Goal: Task Accomplishment & Management: Manage account settings

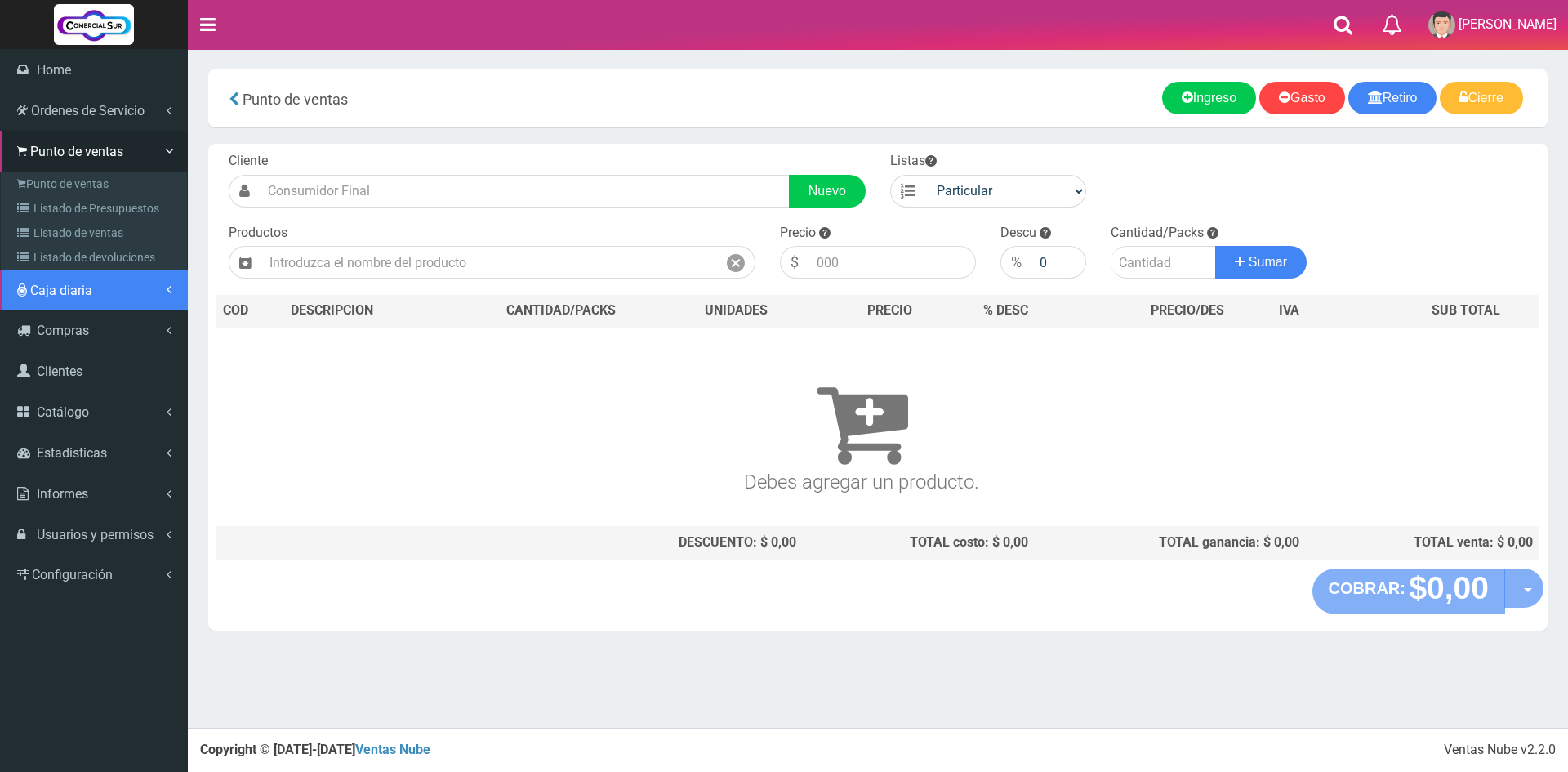
click at [87, 287] on span "Caja diaria" at bounding box center [61, 290] width 62 height 16
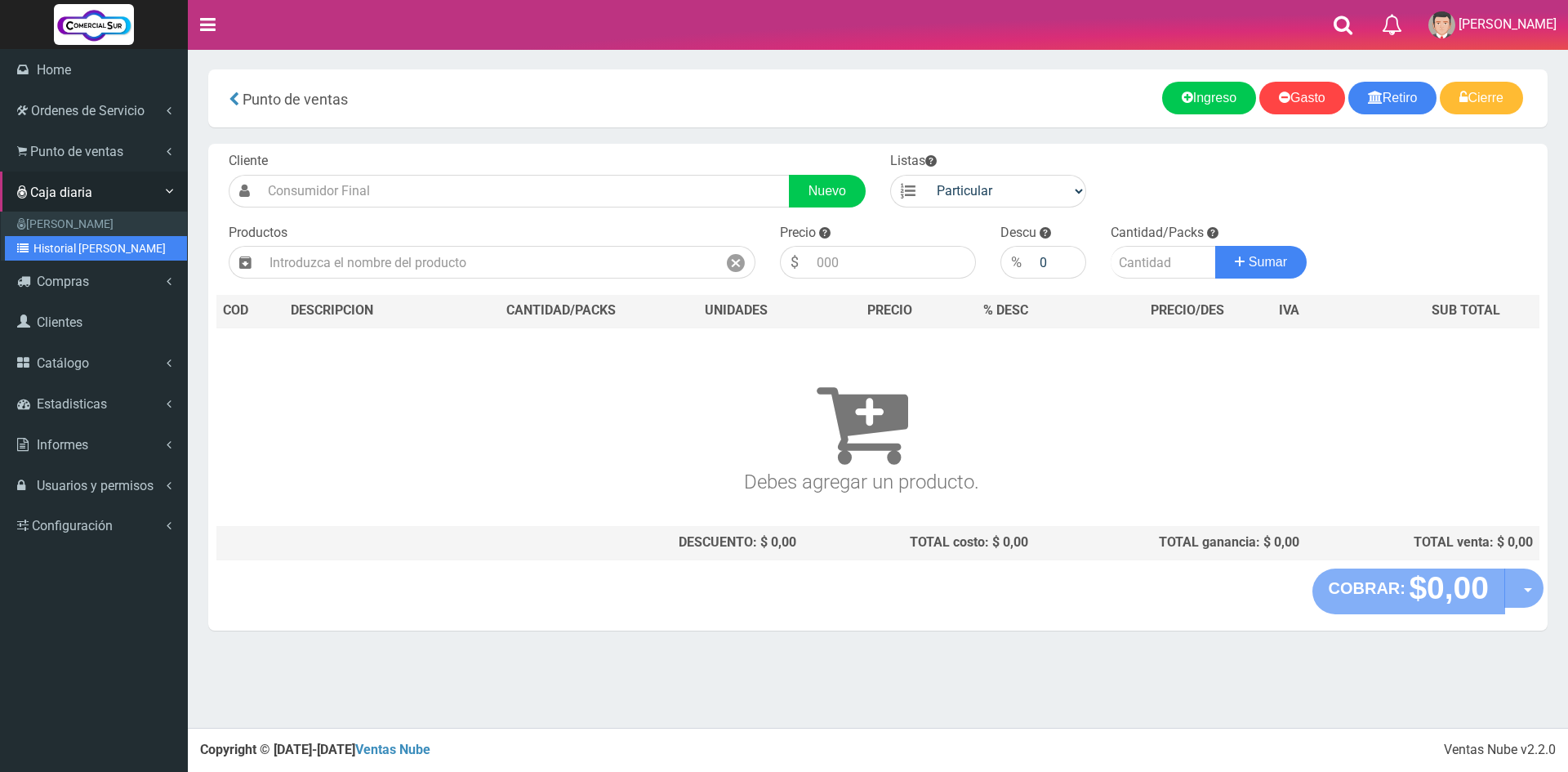
click at [82, 244] on link "Historial de Cajas" at bounding box center [96, 249] width 182 height 25
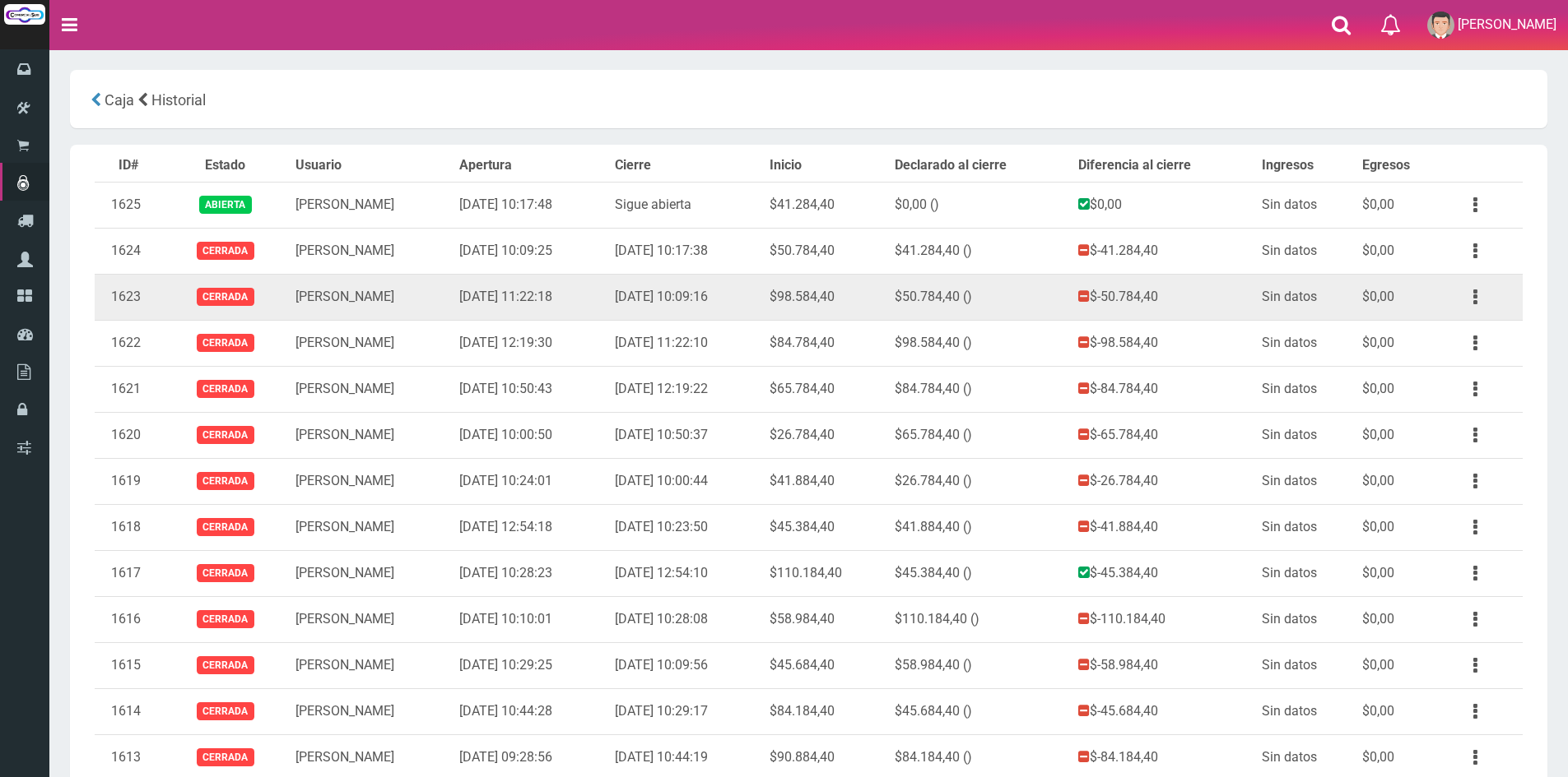
click at [1452, 292] on td "Ver" at bounding box center [1483, 297] width 78 height 46
click at [1482, 297] on button "button" at bounding box center [1475, 298] width 37 height 29
click at [1447, 341] on link "Ver" at bounding box center [1428, 337] width 130 height 37
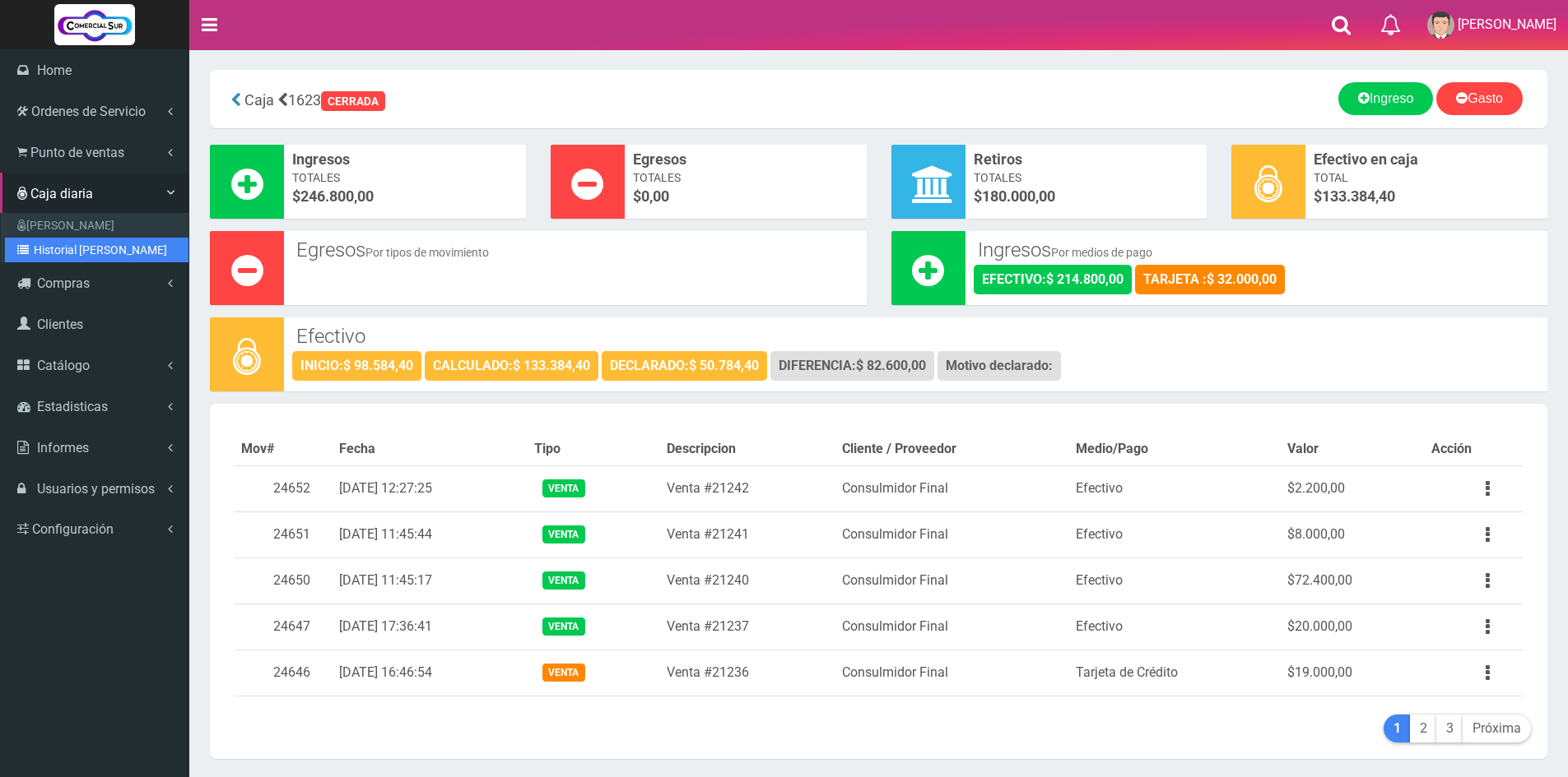
click at [86, 247] on link "Historial [PERSON_NAME]" at bounding box center [97, 250] width 184 height 25
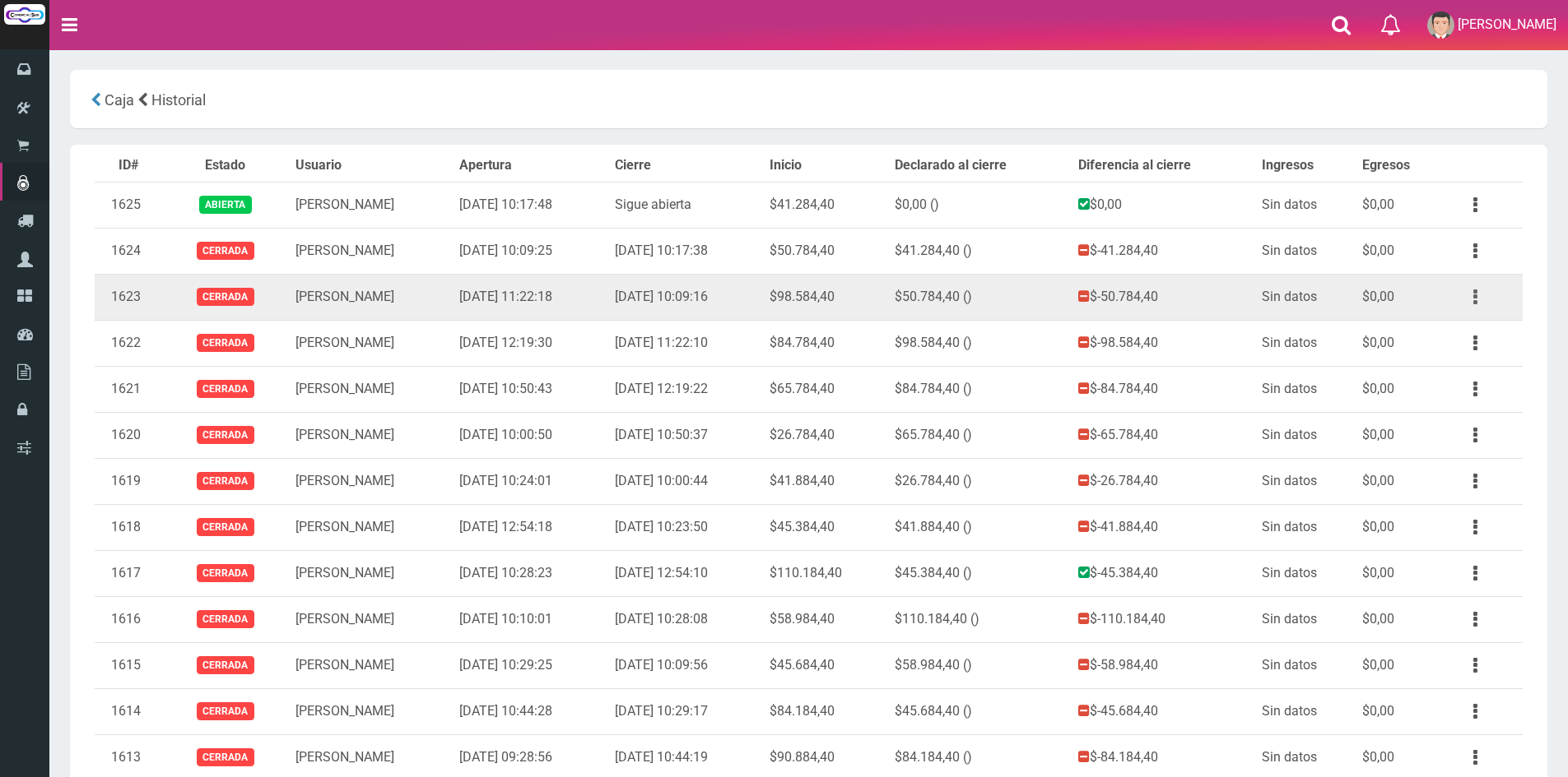
click at [1481, 296] on button "button" at bounding box center [1475, 298] width 37 height 29
click at [1442, 340] on link "Ver" at bounding box center [1428, 337] width 130 height 37
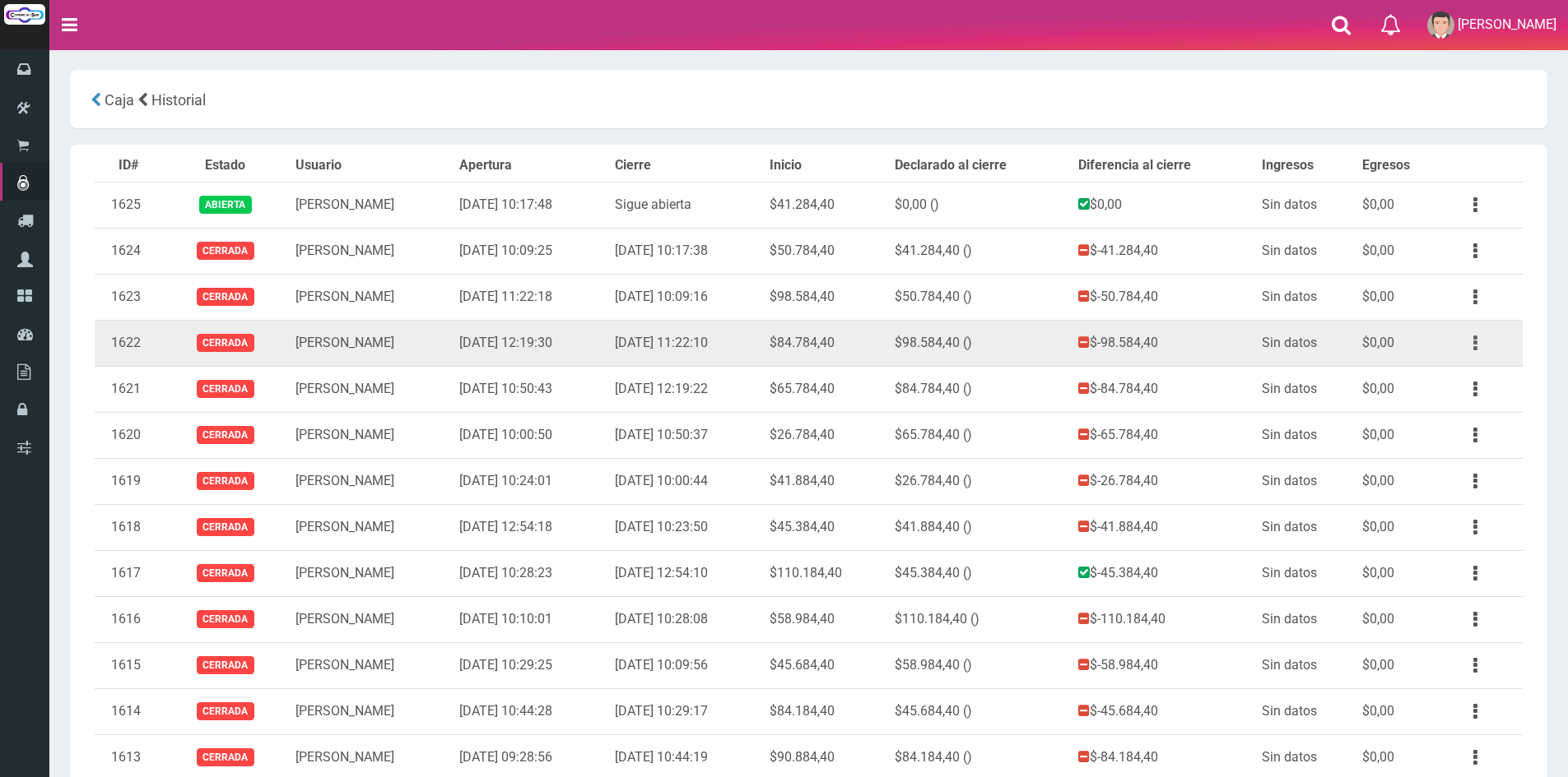
click at [1476, 341] on button "button" at bounding box center [1475, 343] width 37 height 29
click at [1442, 386] on link "Ver" at bounding box center [1428, 383] width 130 height 37
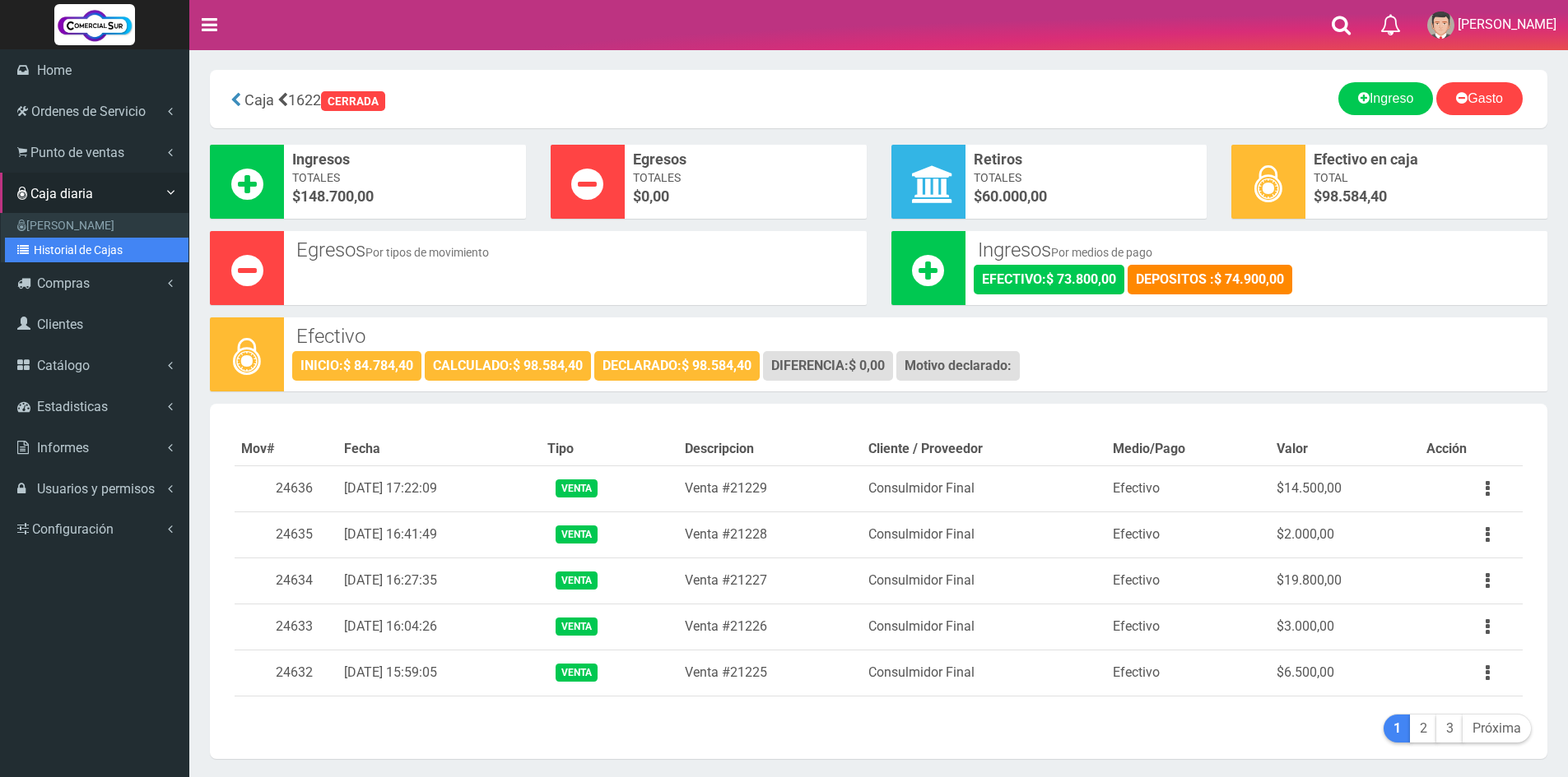
click at [78, 249] on link "Historial de Cajas" at bounding box center [97, 250] width 184 height 25
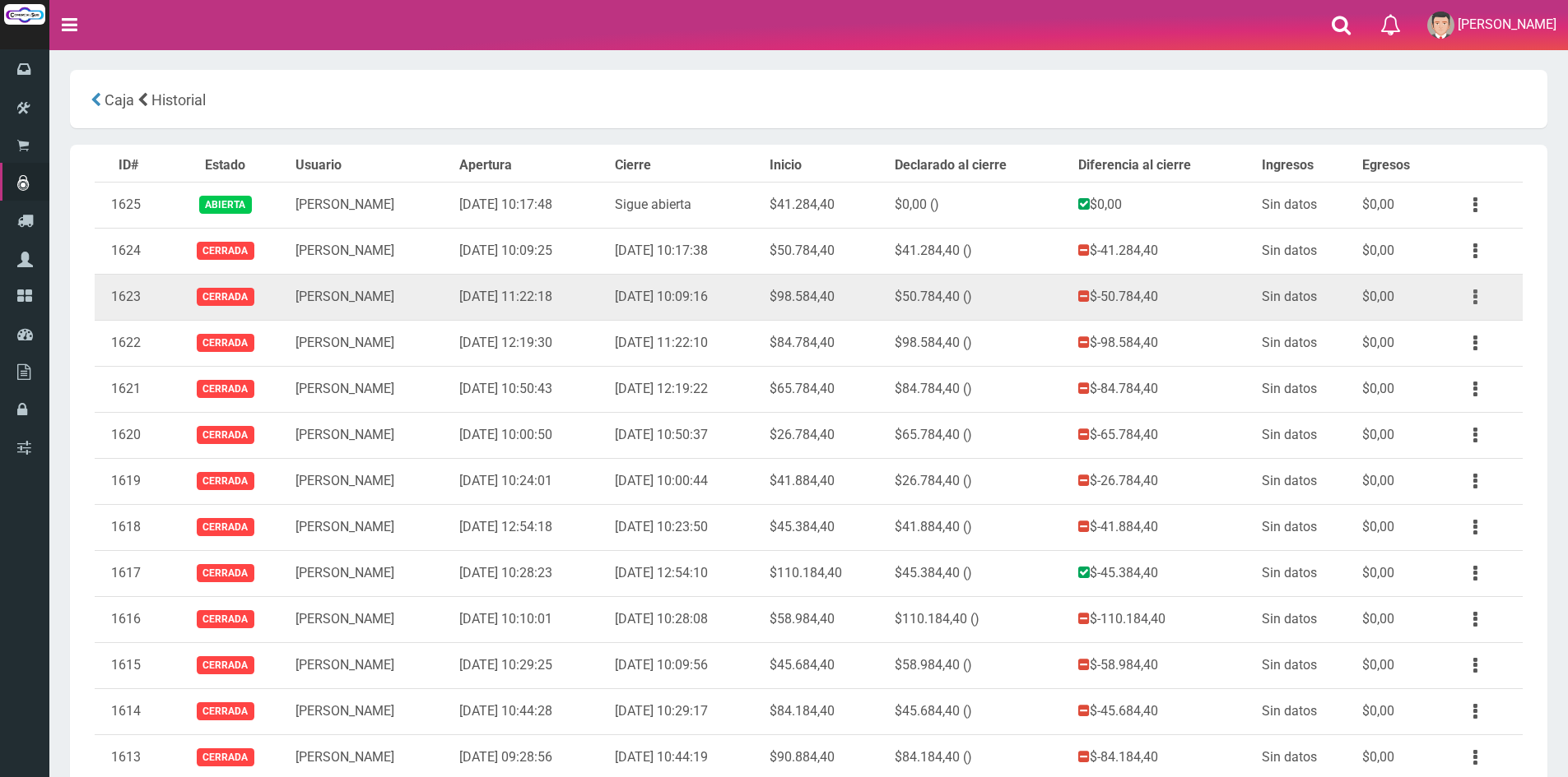
click at [1480, 302] on button "button" at bounding box center [1475, 298] width 37 height 29
click at [1433, 340] on link "Ver" at bounding box center [1428, 337] width 130 height 37
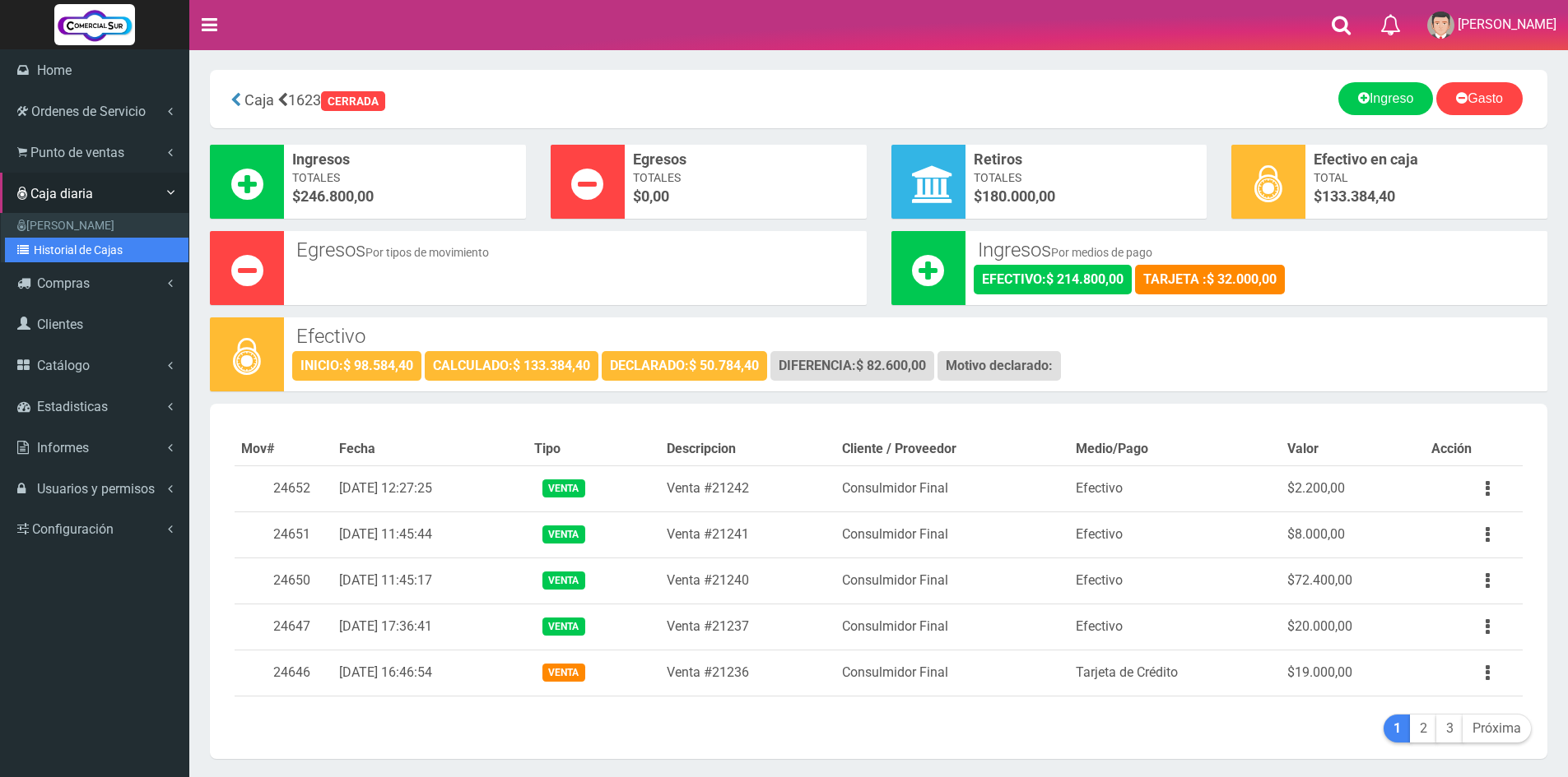
click at [58, 249] on link "Historial de Cajas" at bounding box center [97, 250] width 184 height 25
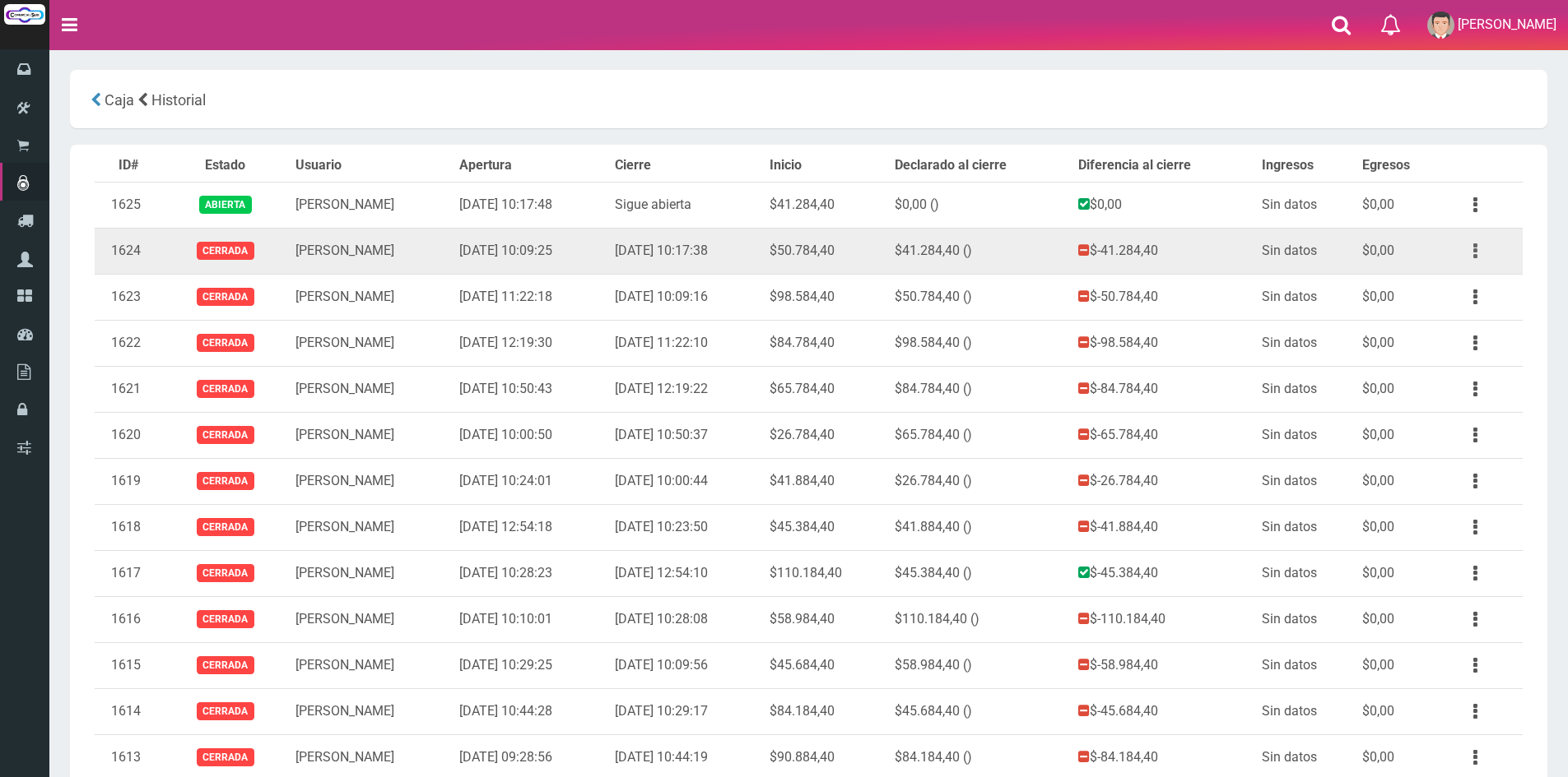
click at [1477, 258] on button "button" at bounding box center [1475, 251] width 37 height 29
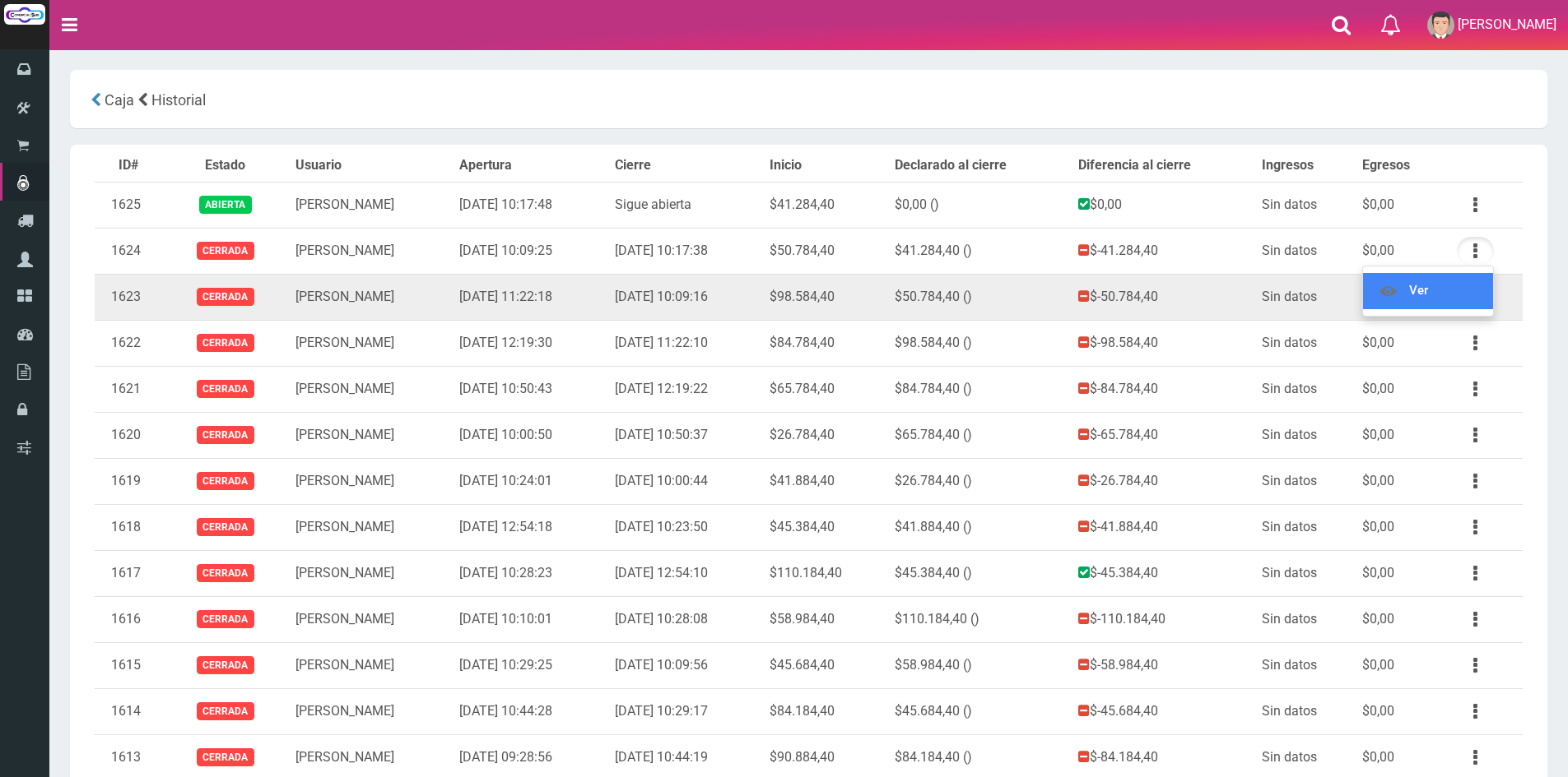
click at [1441, 274] on link "Ver" at bounding box center [1428, 290] width 130 height 37
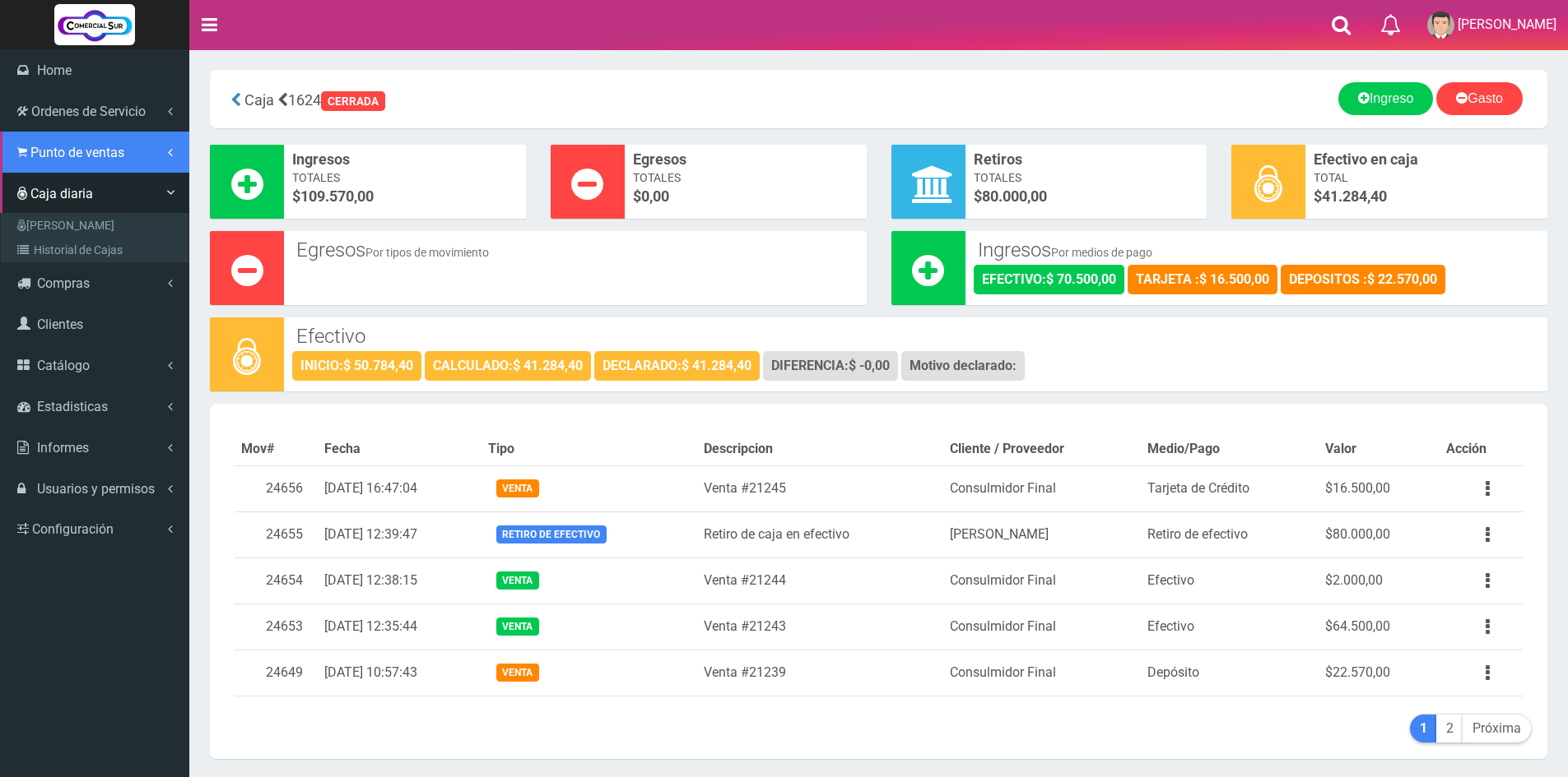
click at [46, 155] on span "Punto de ventas" at bounding box center [77, 152] width 94 height 16
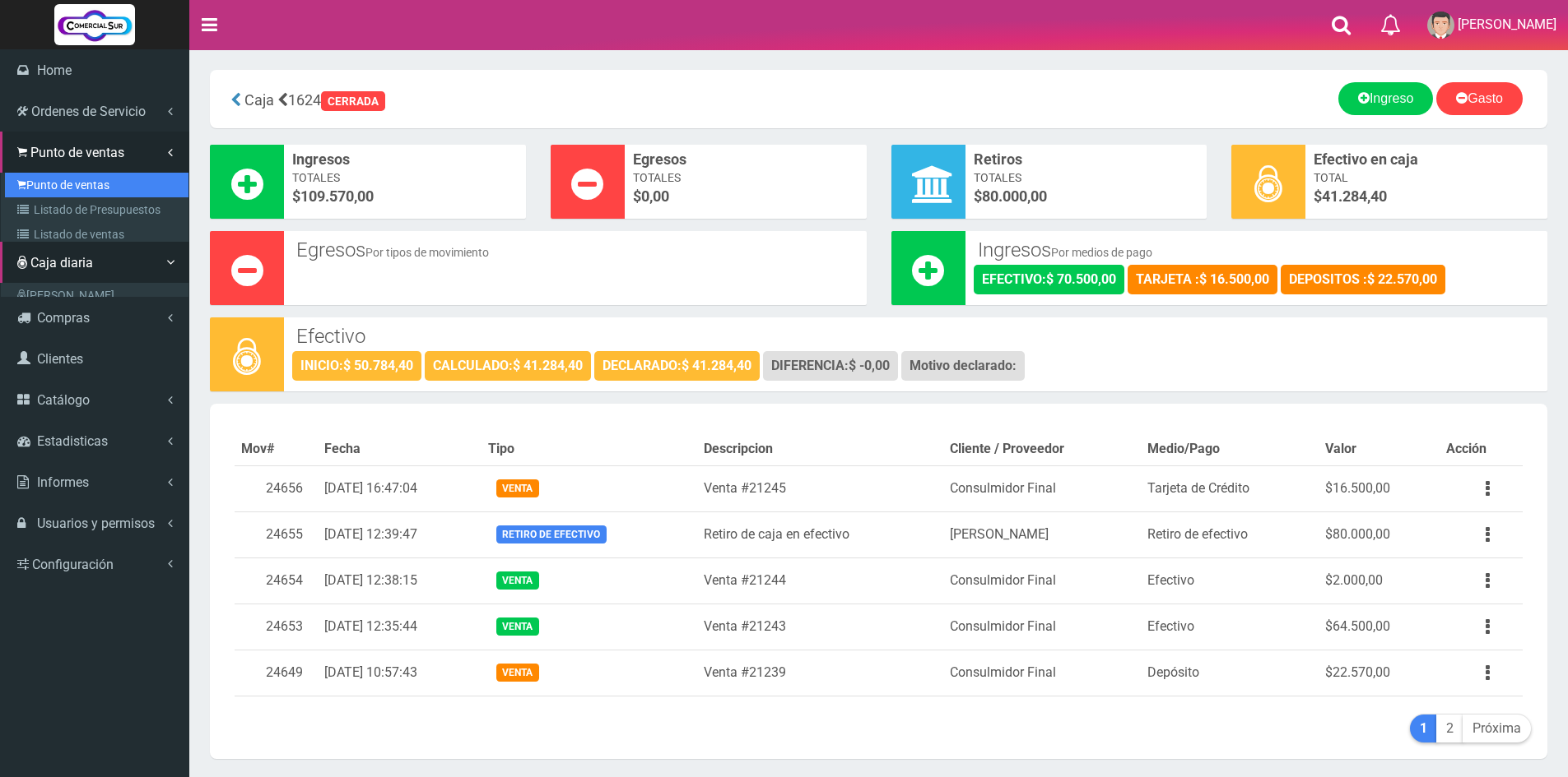
click at [44, 182] on link "Punto de ventas" at bounding box center [97, 185] width 184 height 25
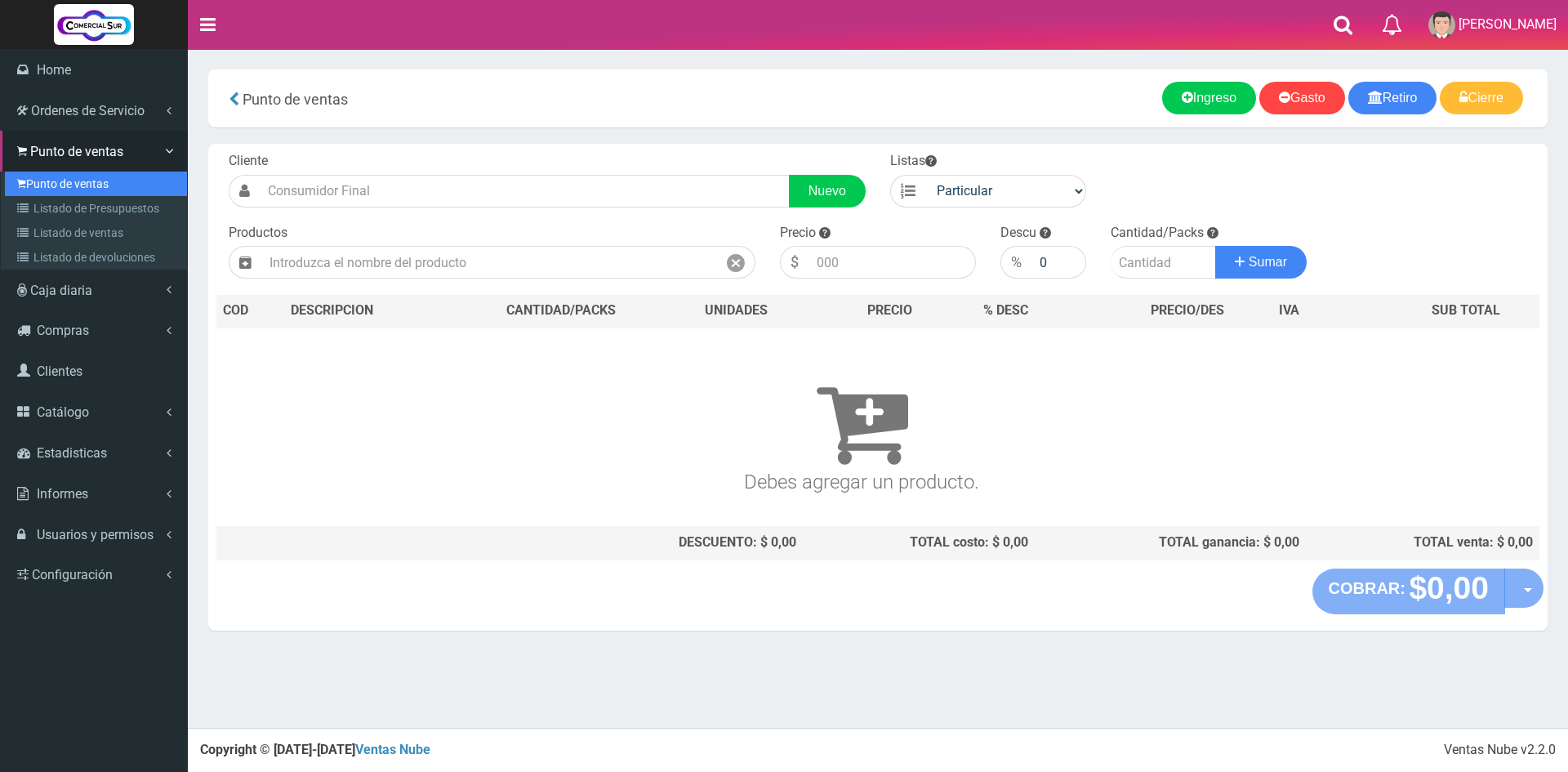
click at [47, 176] on link "Punto de ventas" at bounding box center [96, 184] width 182 height 25
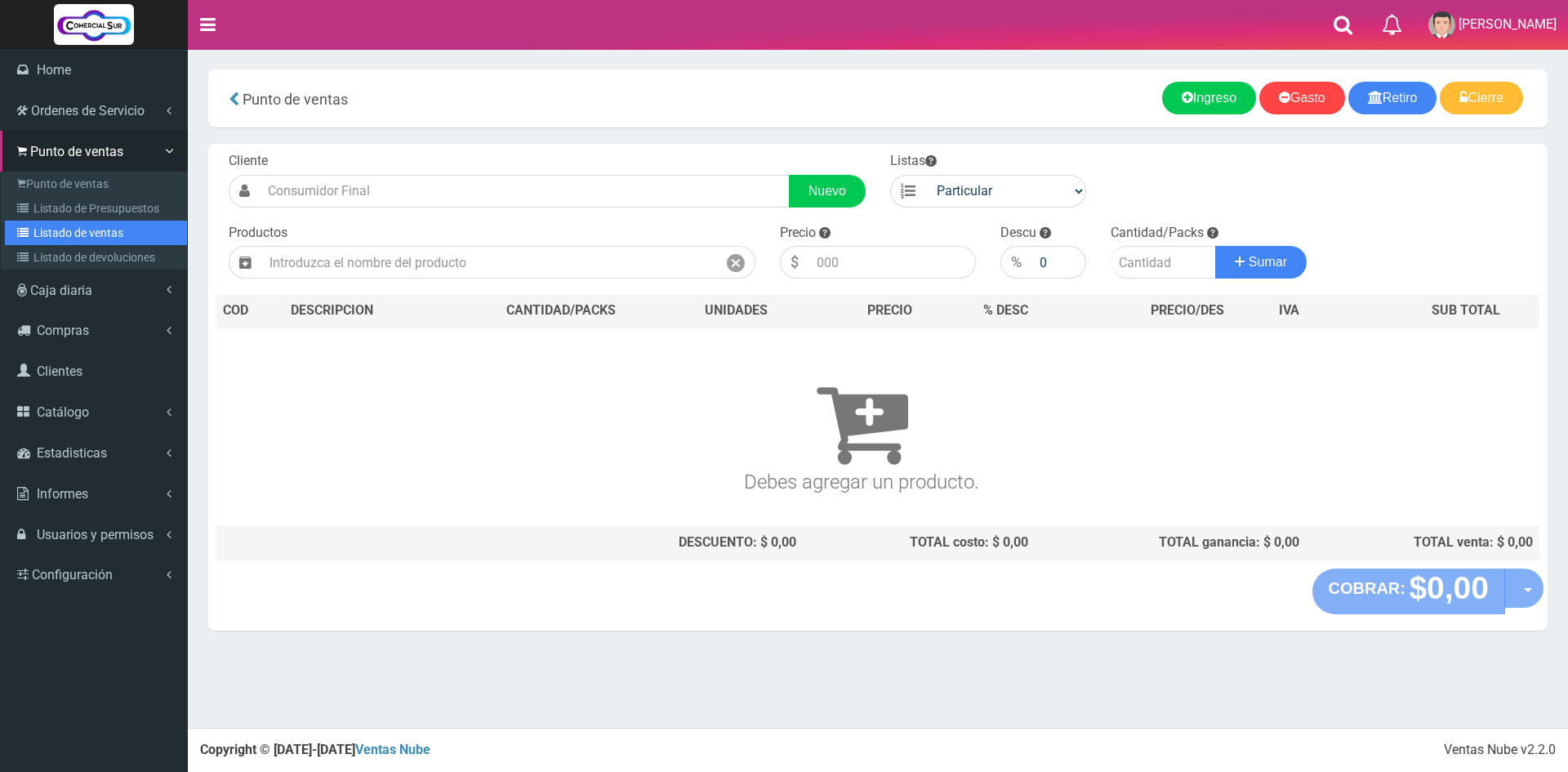
click at [97, 238] on link "Listado de ventas" at bounding box center [96, 233] width 182 height 25
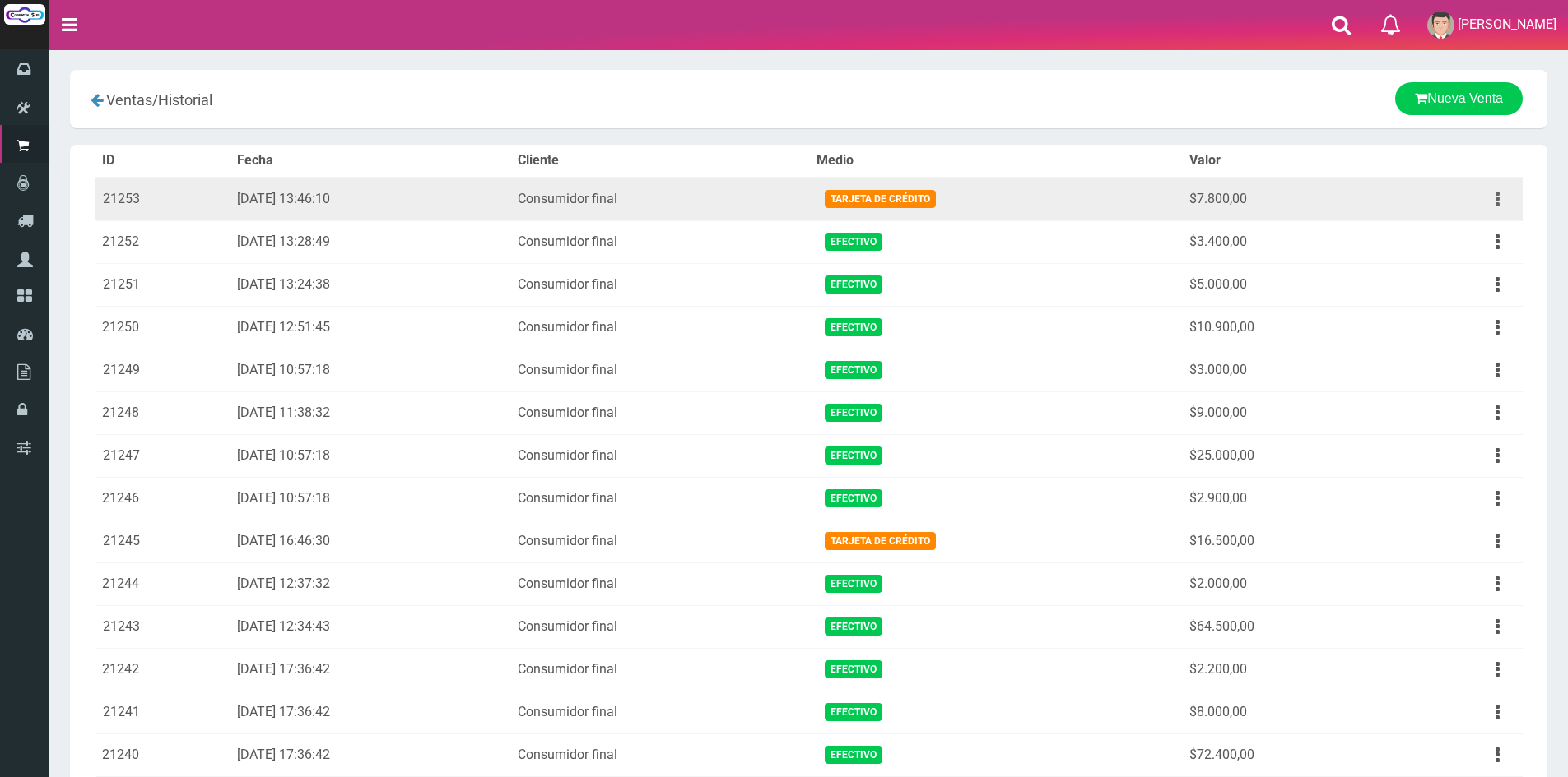
click at [1505, 197] on button "button" at bounding box center [1498, 200] width 37 height 29
click at [1428, 241] on link "Ver" at bounding box center [1450, 239] width 130 height 37
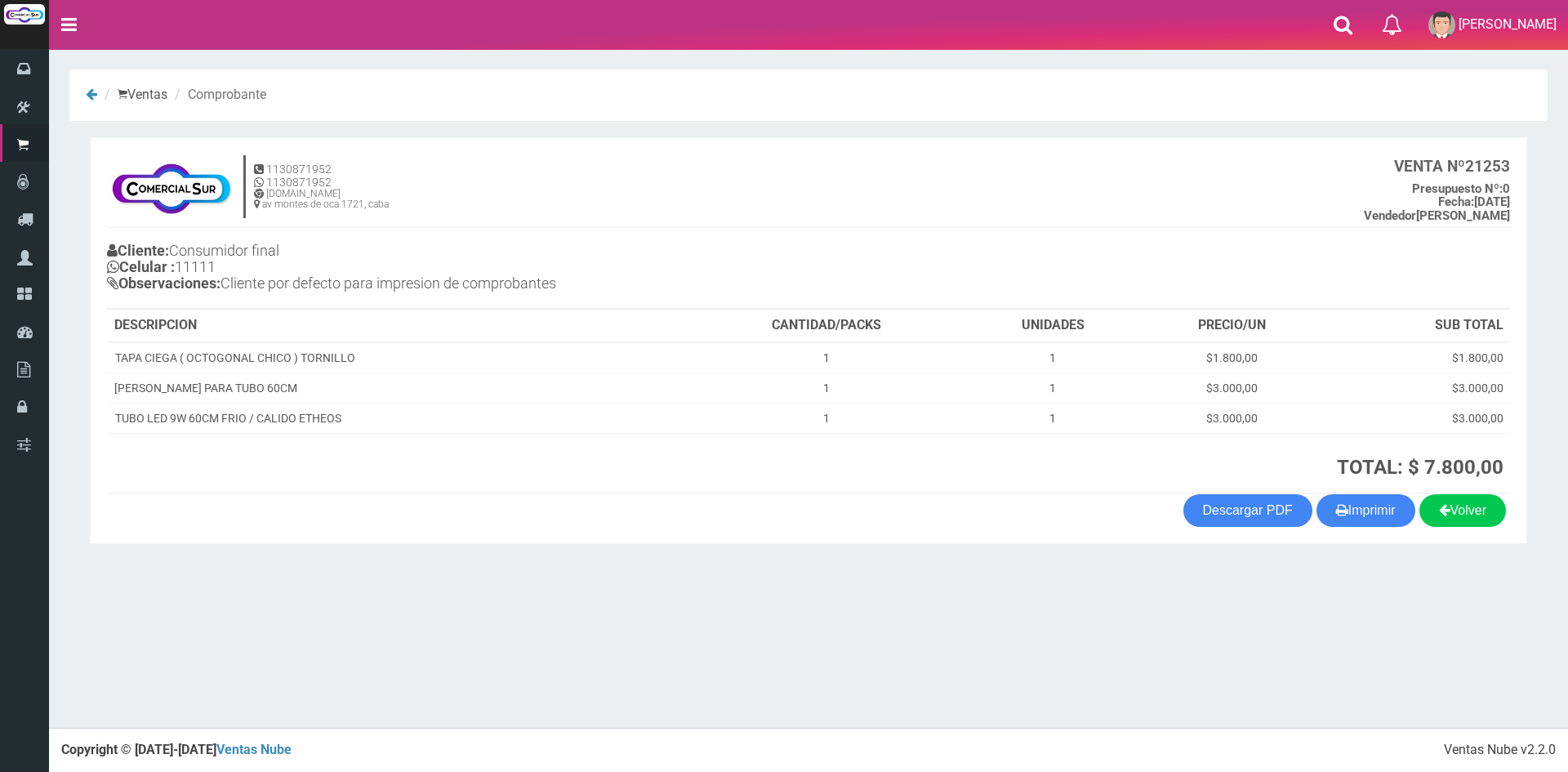
click at [1365, 487] on th "TOTAL: $ 7.800,00" at bounding box center [1238, 463] width 544 height 60
click at [1362, 516] on button "Imprimir" at bounding box center [1366, 511] width 99 height 33
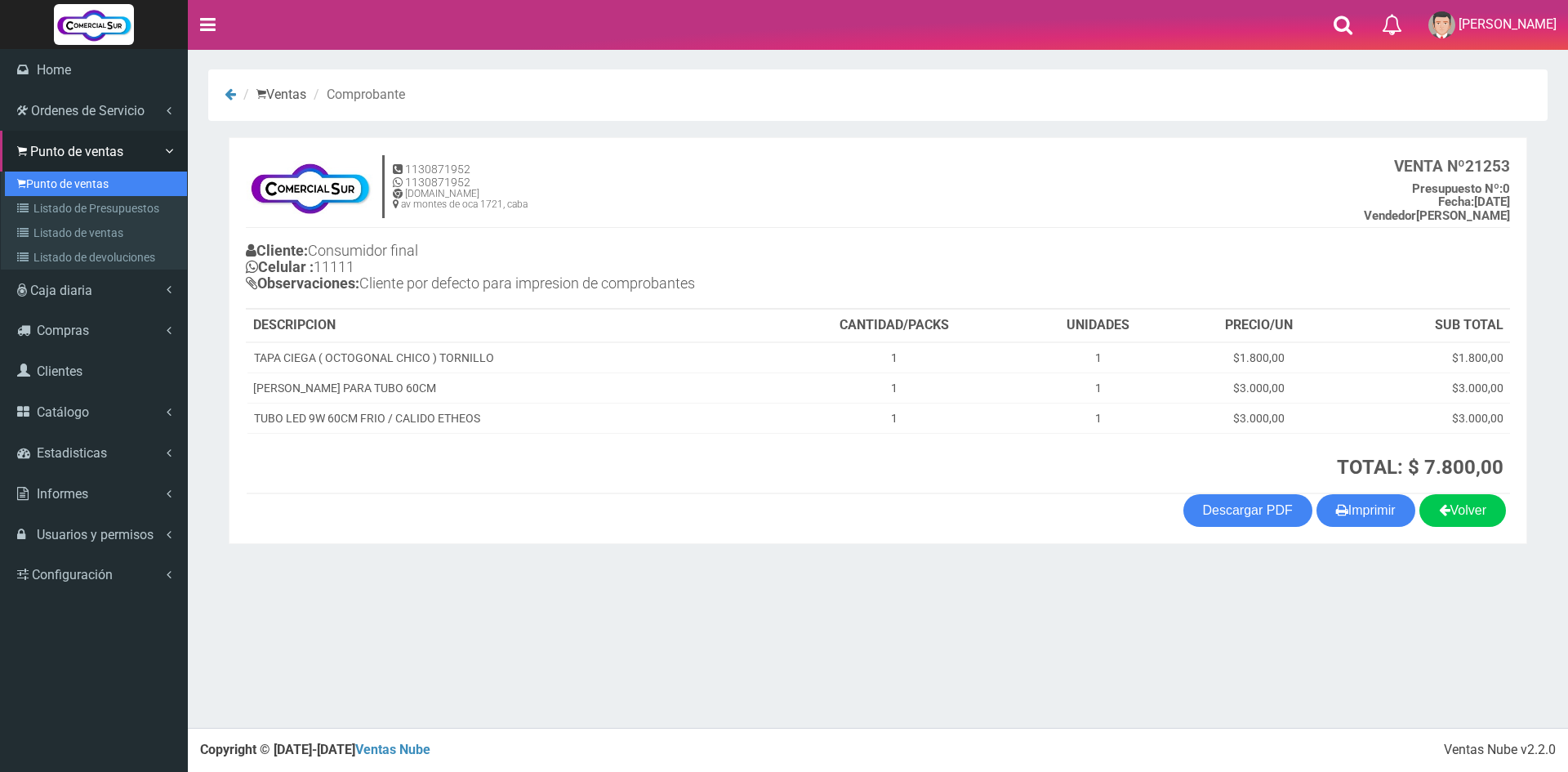
drag, startPoint x: 40, startPoint y: 179, endPoint x: 71, endPoint y: 180, distance: 31.0
click at [41, 179] on link "Punto de ventas" at bounding box center [96, 184] width 182 height 25
